Goal: Transaction & Acquisition: Obtain resource

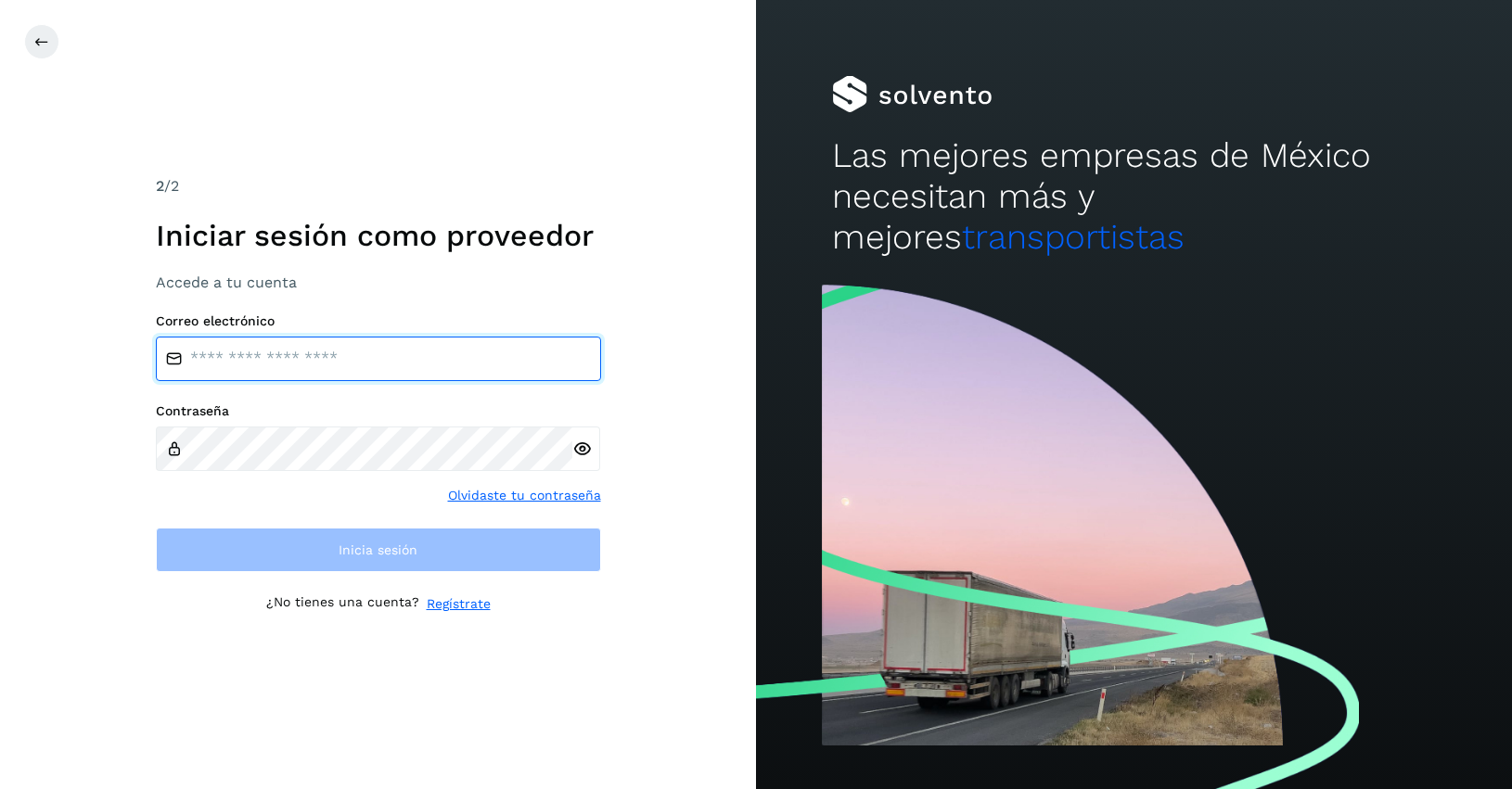
click at [213, 355] on input "email" at bounding box center [378, 358] width 445 height 44
type input "**********"
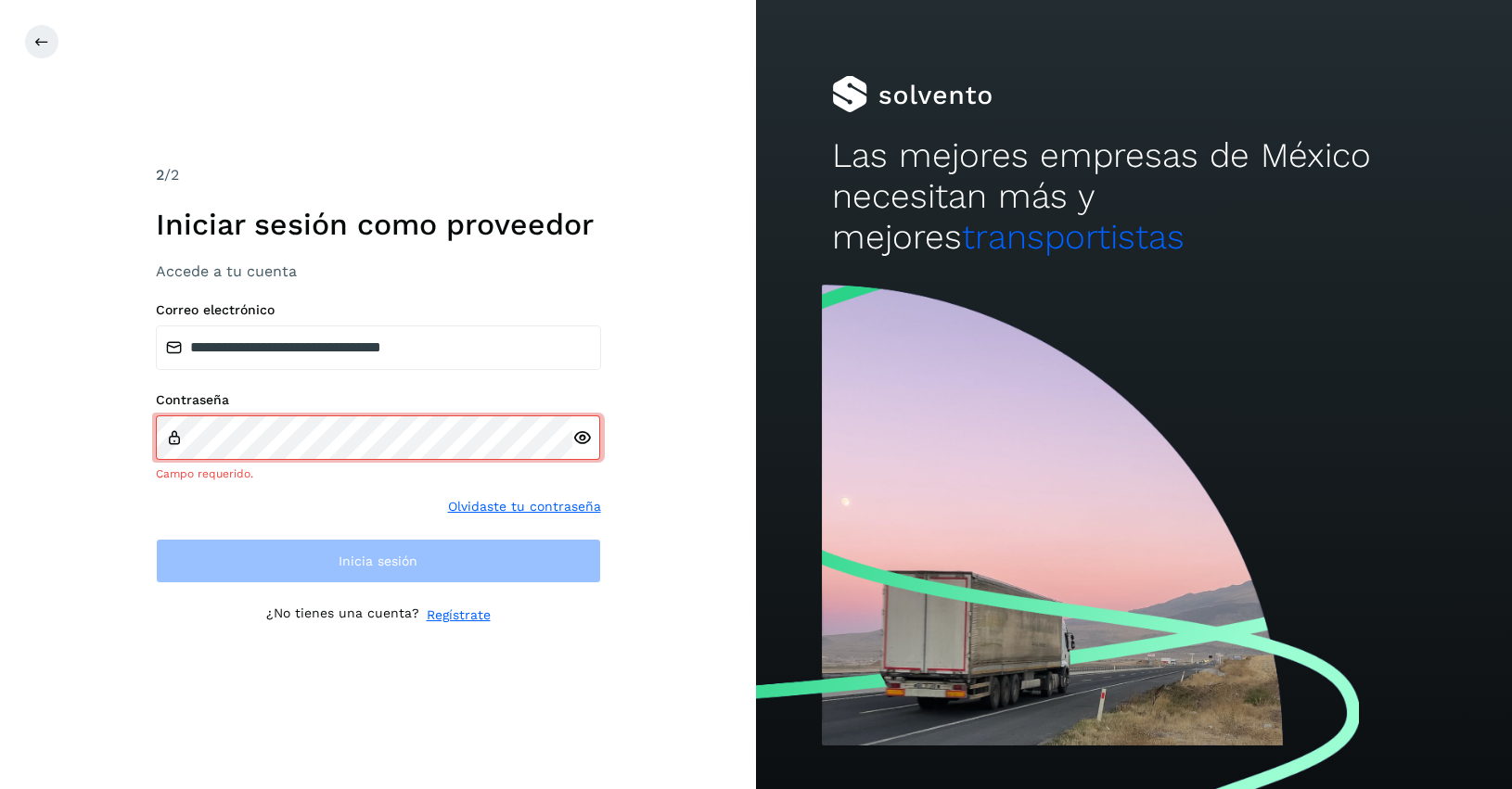
click at [175, 443] on icon at bounding box center [174, 437] width 17 height 17
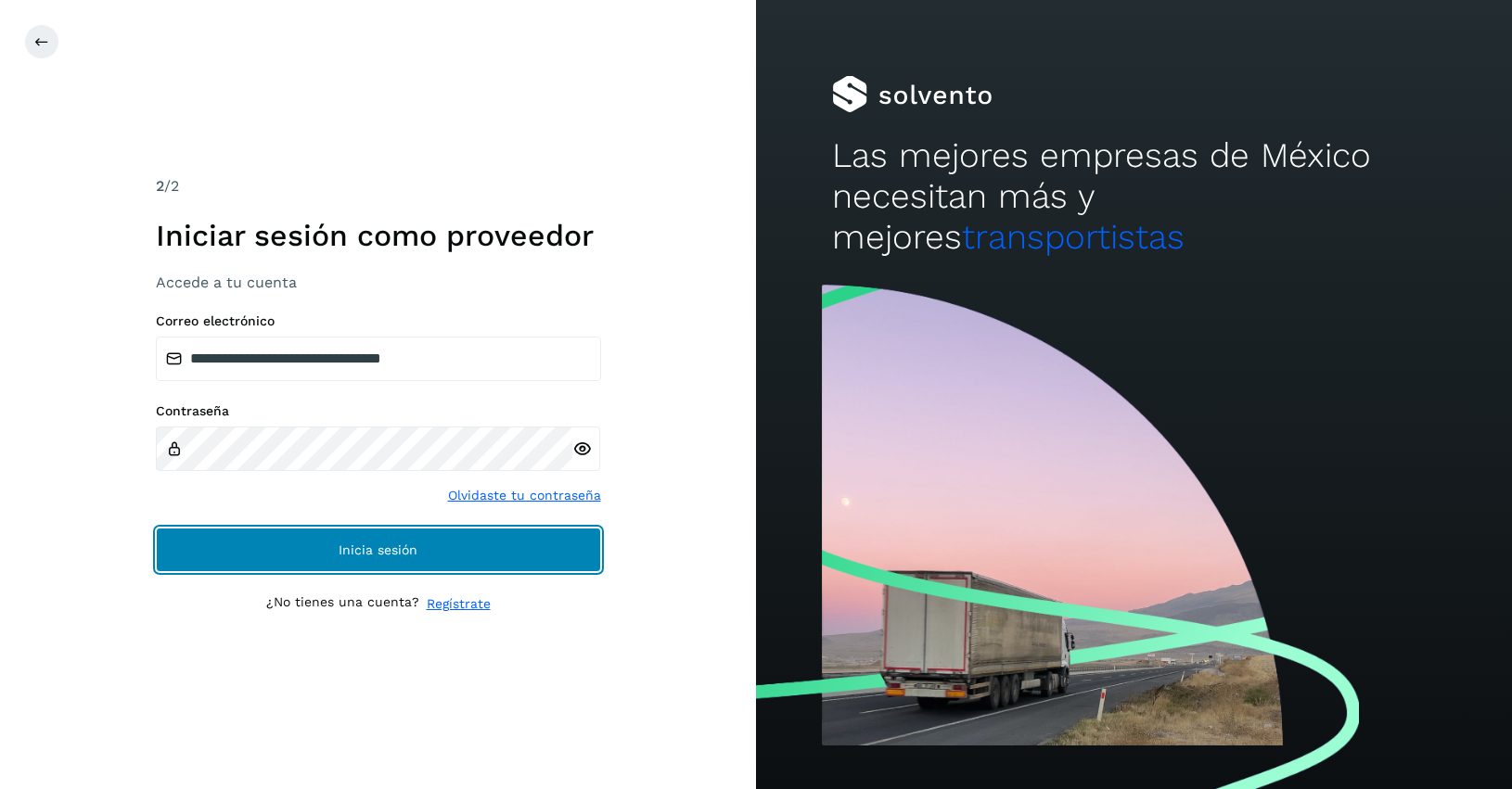
click at [447, 536] on button "Inicia sesión" at bounding box center [378, 549] width 445 height 44
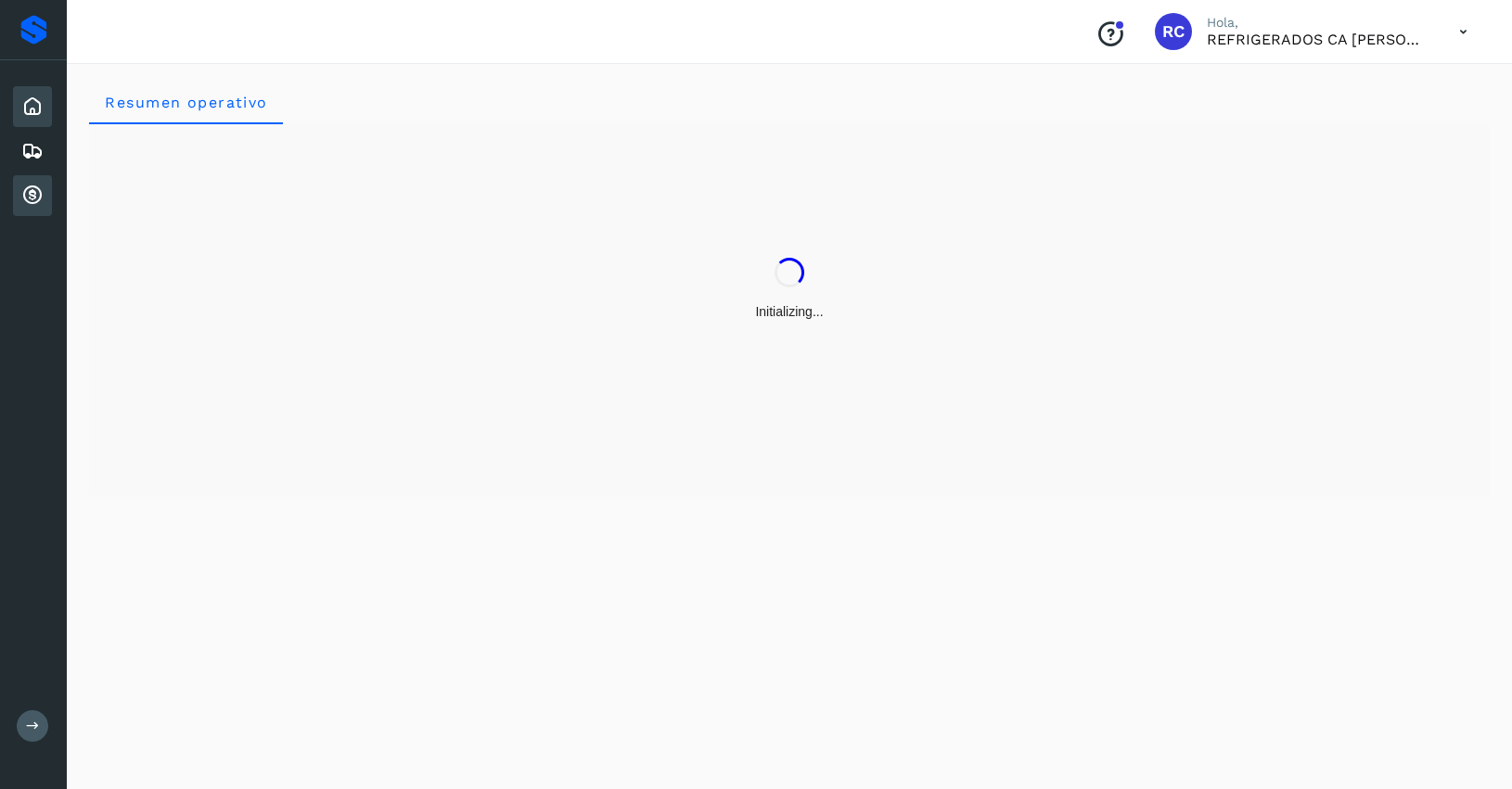
click at [36, 188] on icon at bounding box center [33, 196] width 23 height 23
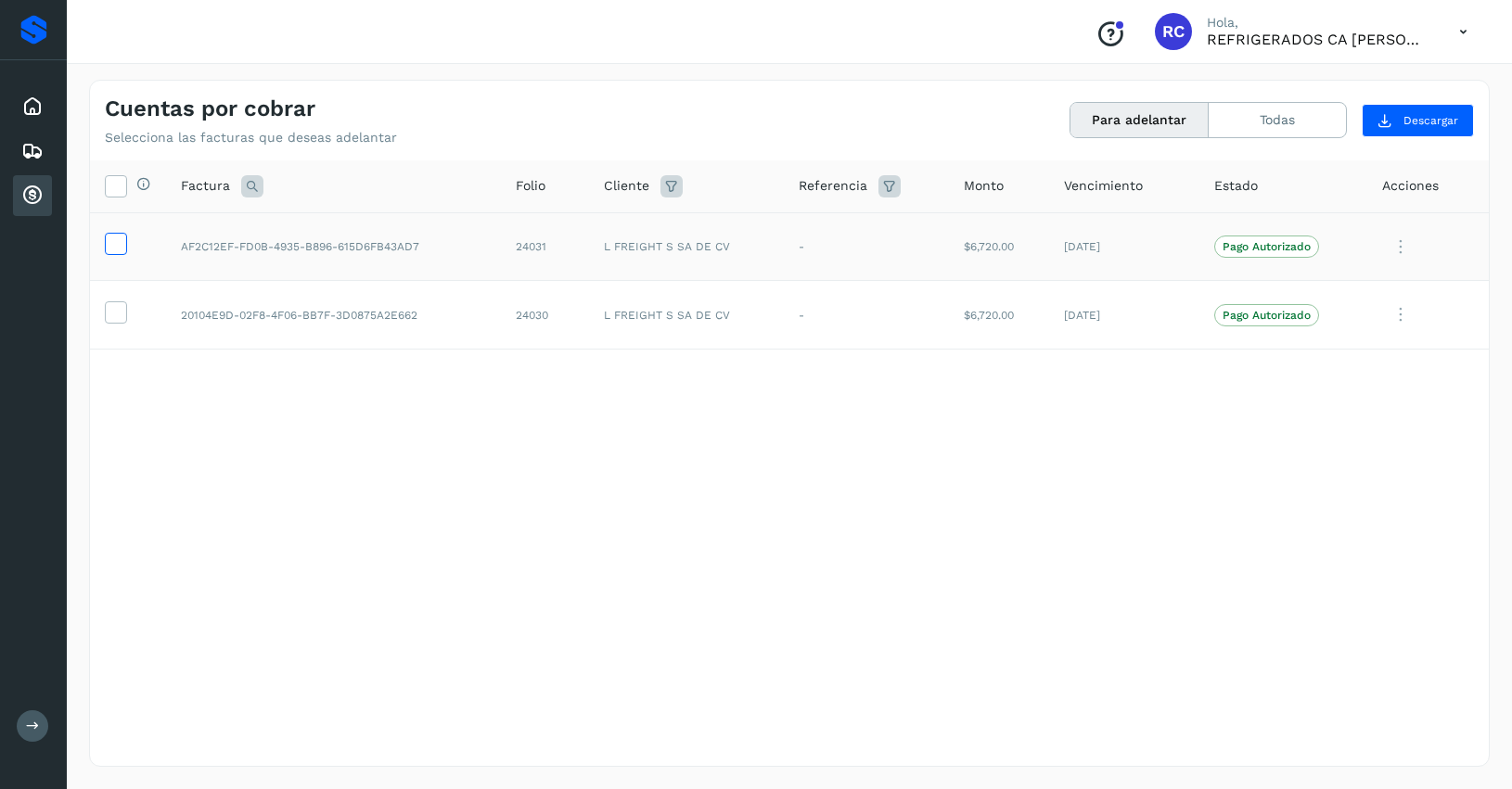
click at [116, 235] on icon at bounding box center [116, 243] width 20 height 20
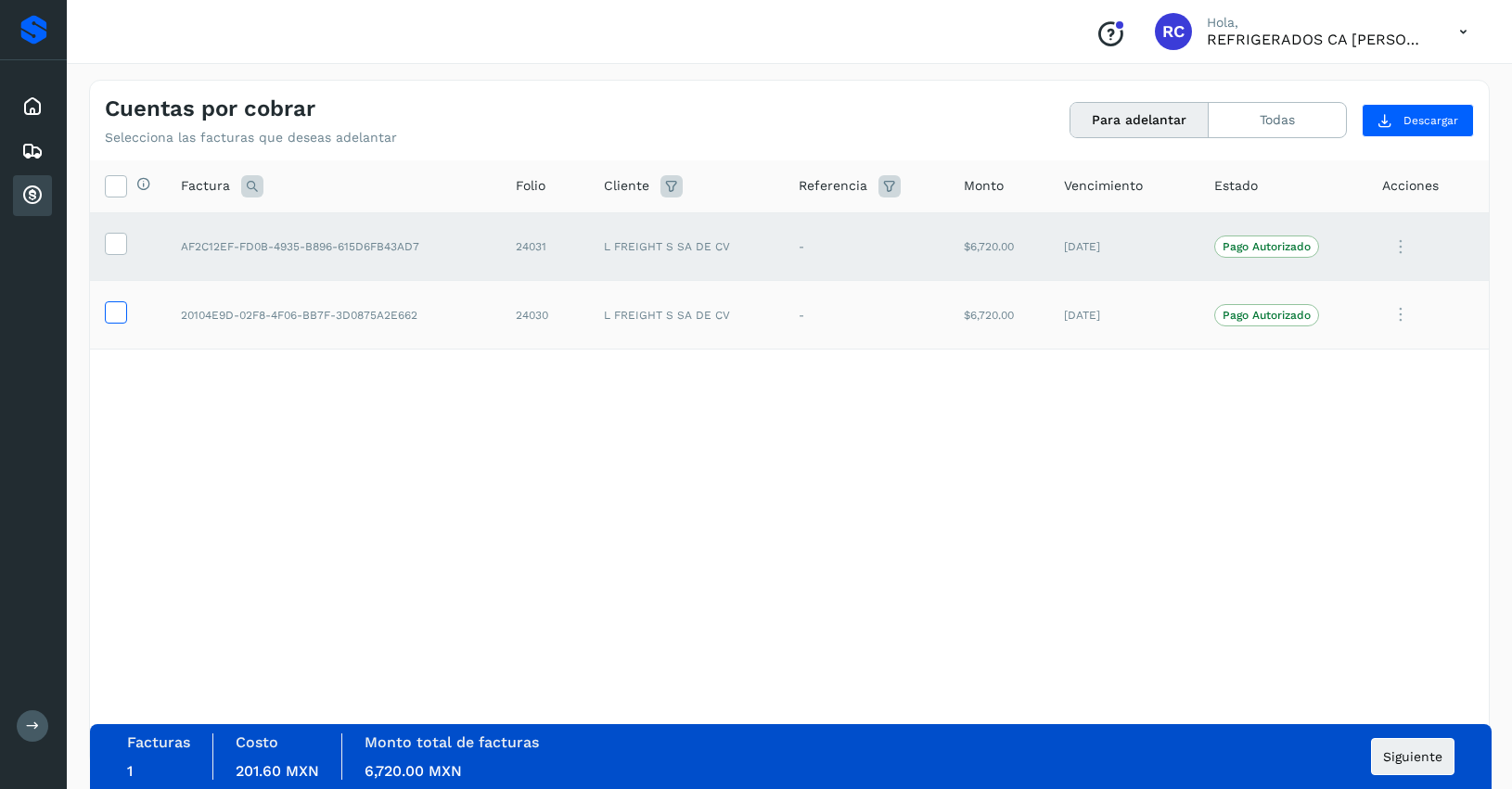
click at [118, 307] on icon at bounding box center [116, 311] width 20 height 20
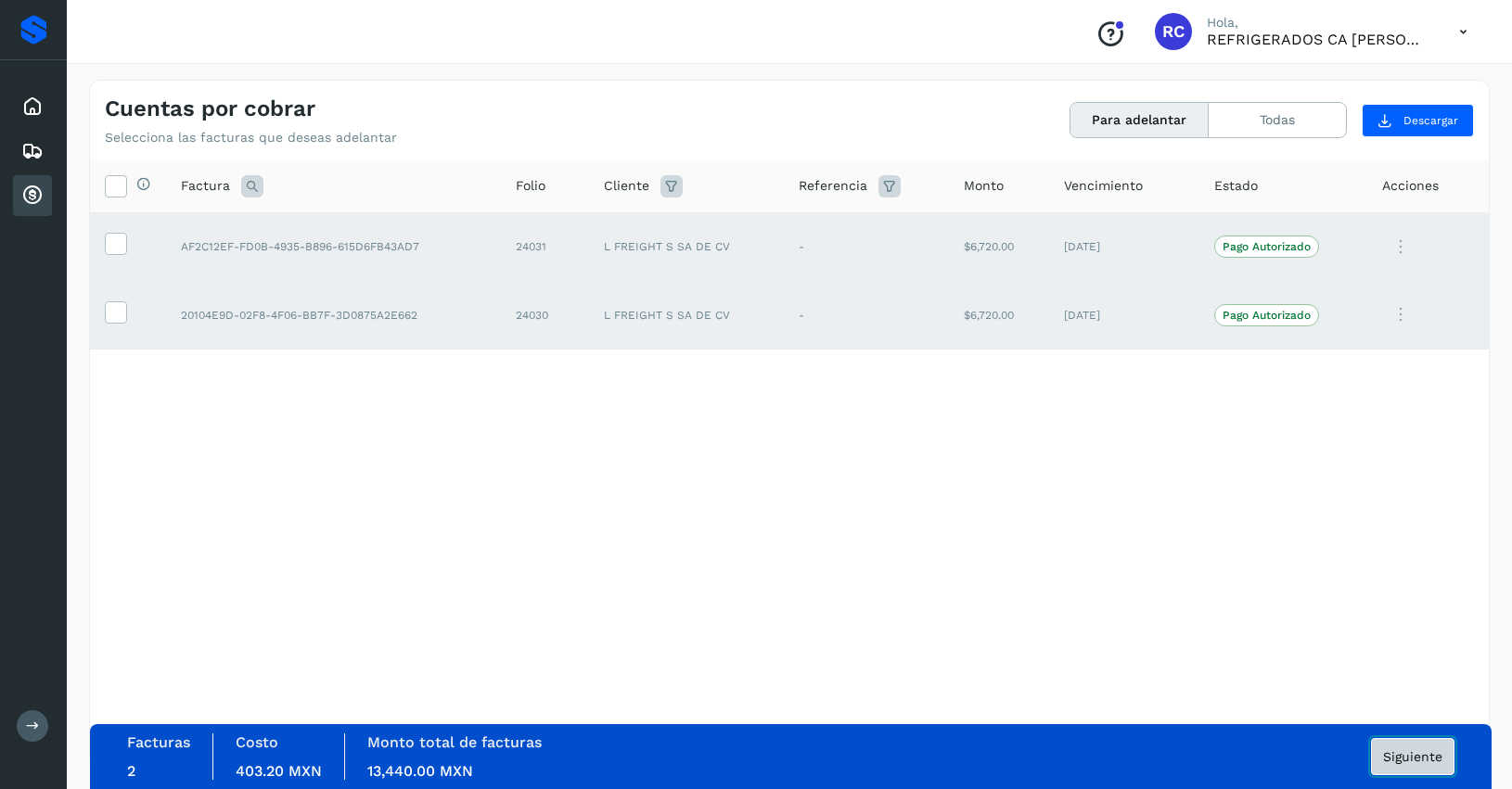
click at [1416, 765] on button "Siguiente" at bounding box center [1412, 757] width 84 height 38
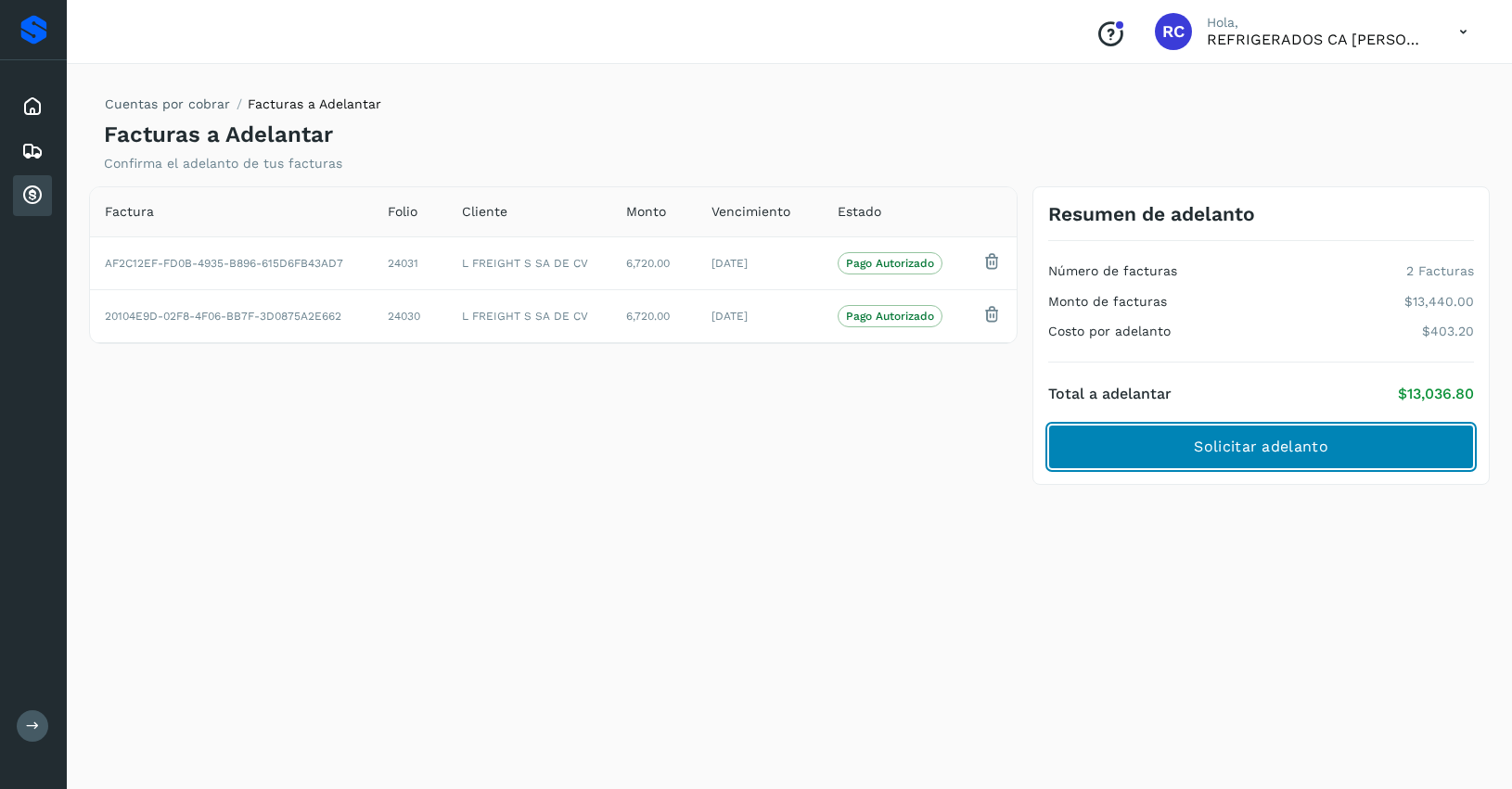
click at [1314, 451] on span "Solicitar adelanto" at bounding box center [1260, 446] width 133 height 21
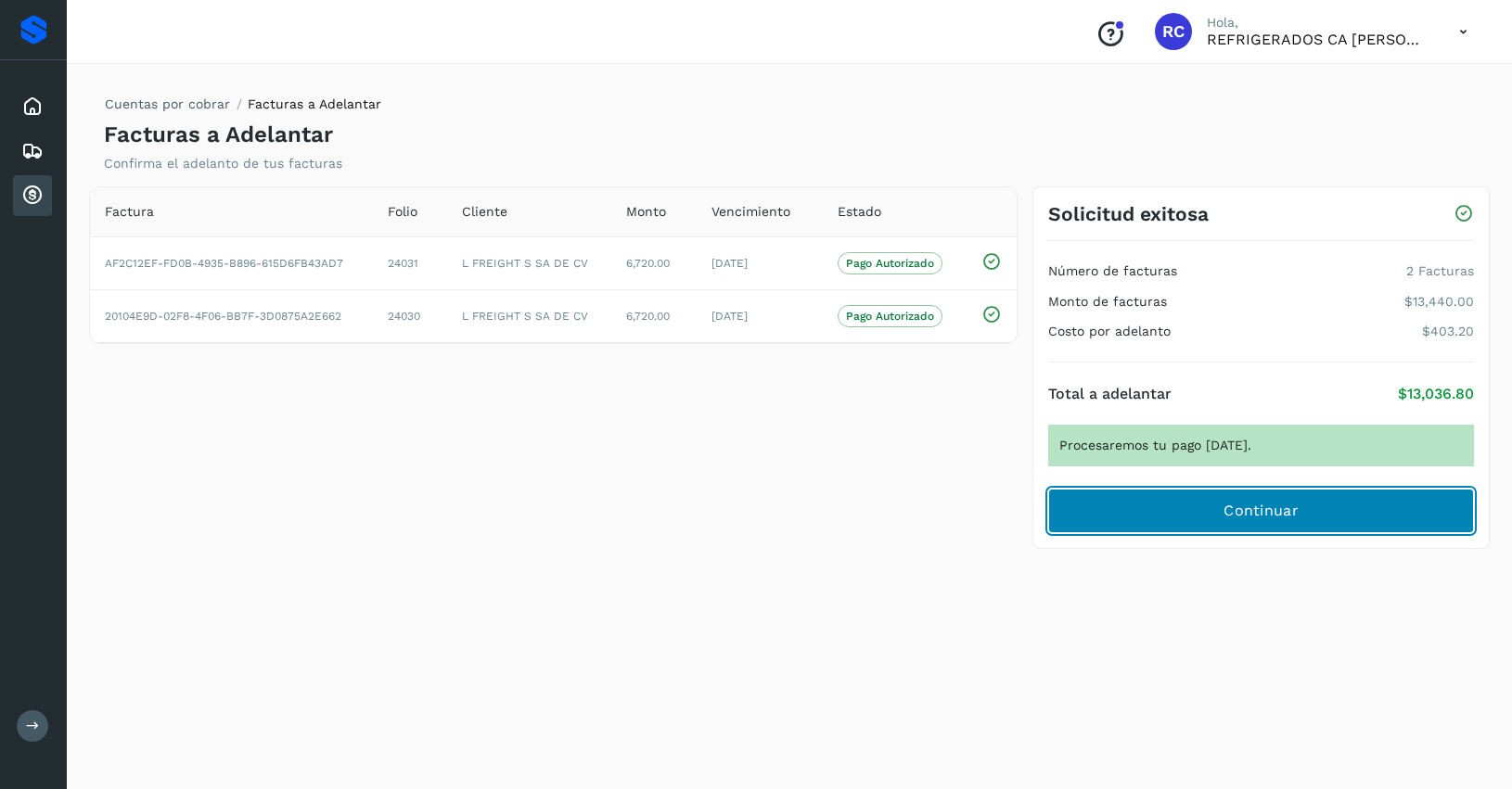
click at [1236, 509] on span "Continuar" at bounding box center [1261, 511] width 75 height 21
